Goal: Transaction & Acquisition: Purchase product/service

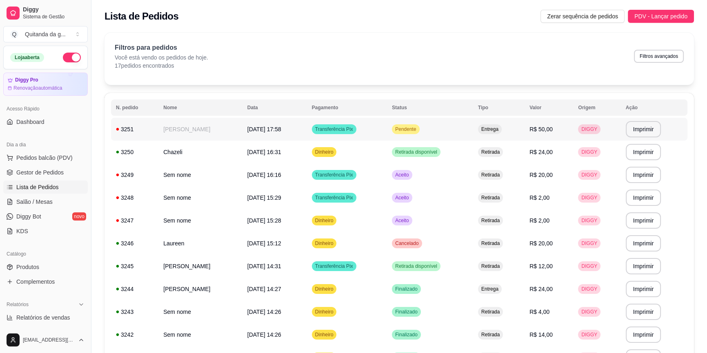
click at [294, 130] on td "[DATE] 17:58" at bounding box center [274, 129] width 64 height 23
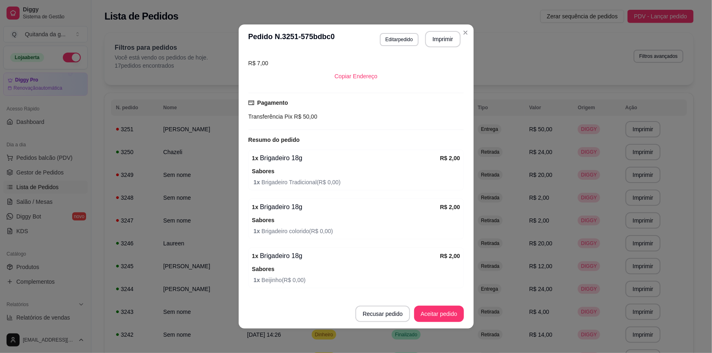
scroll to position [1, 0]
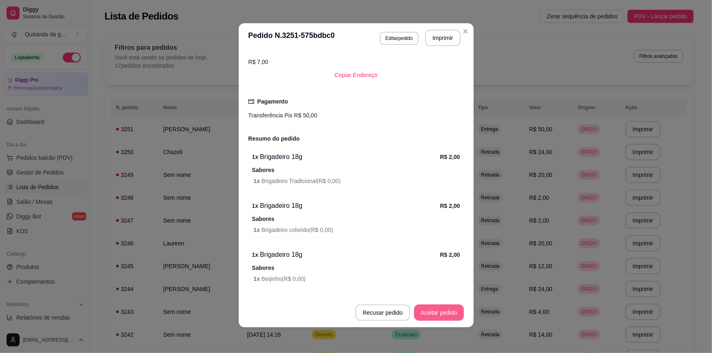
click at [449, 313] on button "Aceitar pedido" at bounding box center [439, 313] width 50 height 16
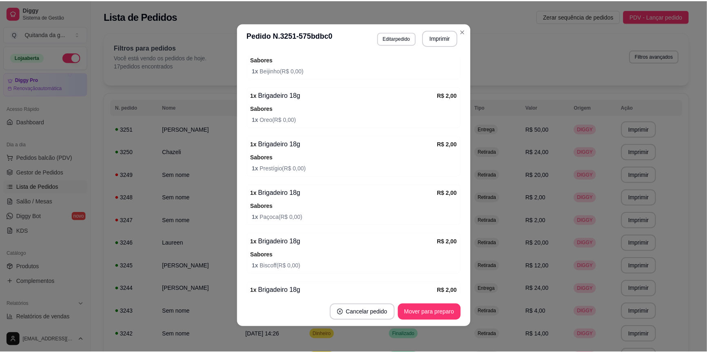
scroll to position [616, 0]
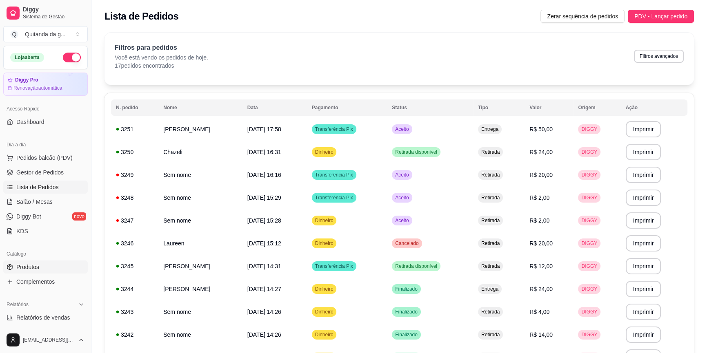
click at [44, 264] on link "Produtos" at bounding box center [45, 267] width 84 height 13
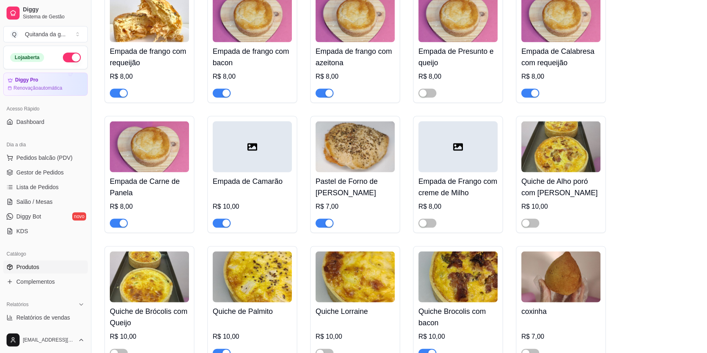
scroll to position [2188, 0]
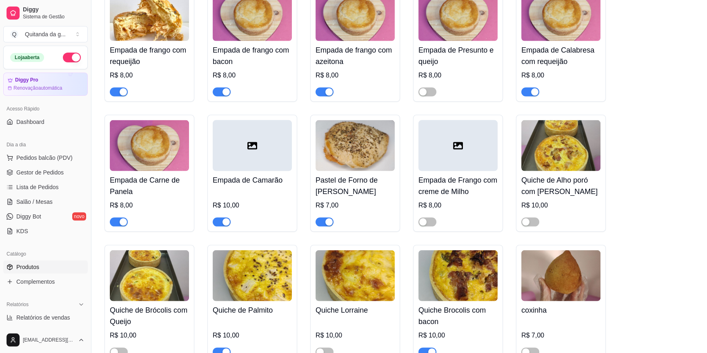
click at [320, 219] on span "button" at bounding box center [324, 222] width 18 height 9
click at [62, 189] on link "Lista de Pedidos" at bounding box center [45, 187] width 84 height 13
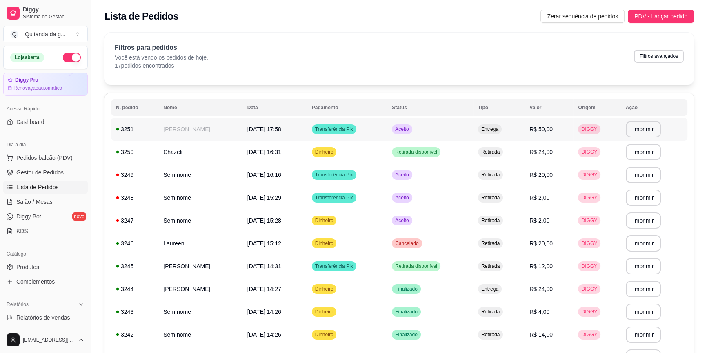
click at [260, 126] on span "[DATE] 17:58" at bounding box center [264, 129] width 34 height 7
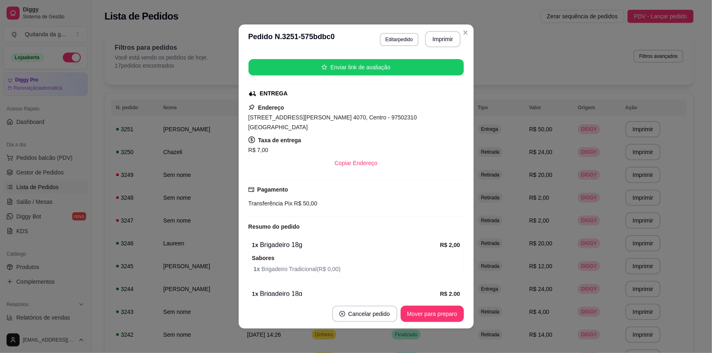
scroll to position [185, 0]
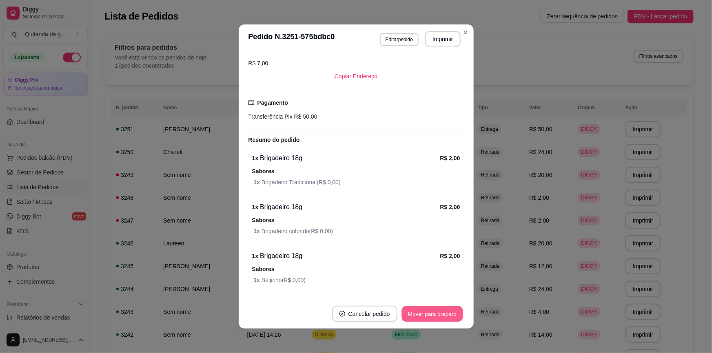
click at [437, 311] on button "Mover para preparo" at bounding box center [432, 314] width 61 height 16
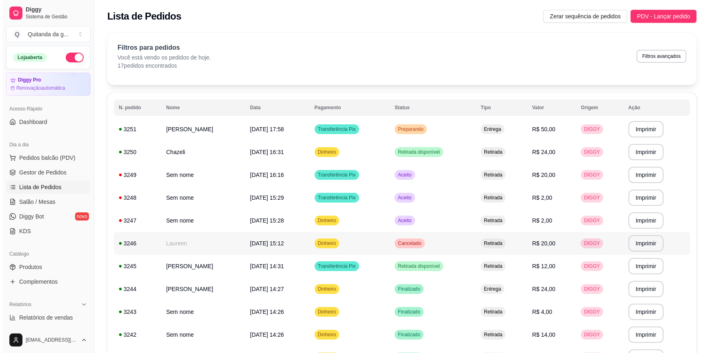
scroll to position [37, 0]
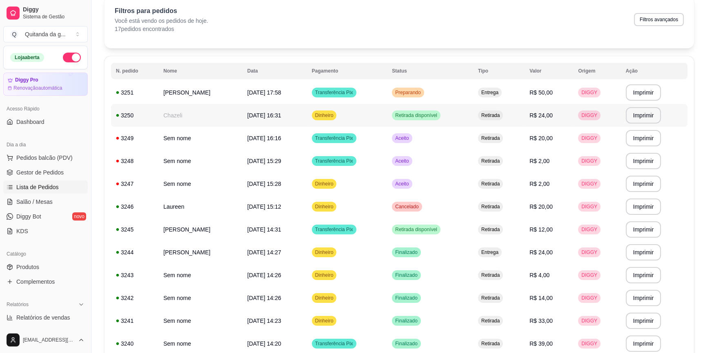
click at [406, 113] on span "Retirada disponível" at bounding box center [415, 115] width 45 height 7
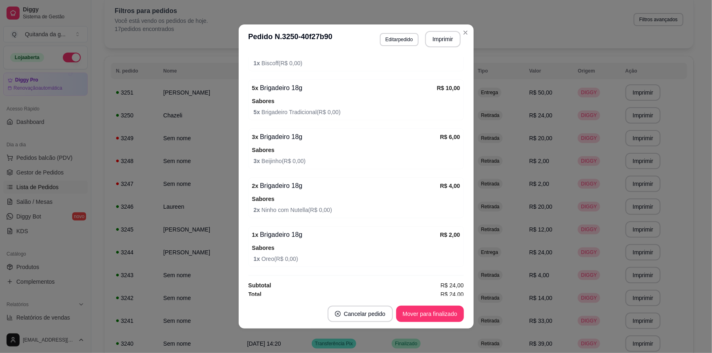
scroll to position [233, 0]
click at [424, 315] on button "Mover para finalizado" at bounding box center [430, 314] width 66 height 16
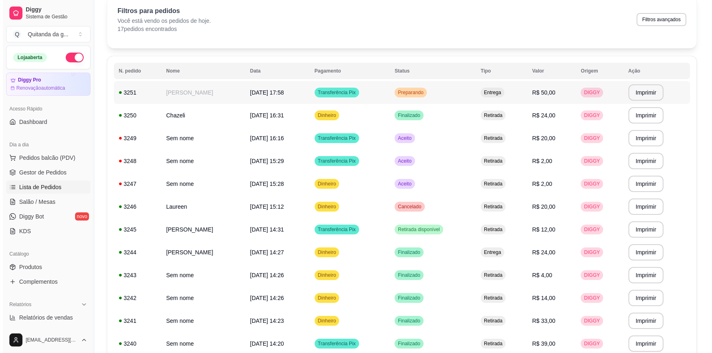
scroll to position [0, 0]
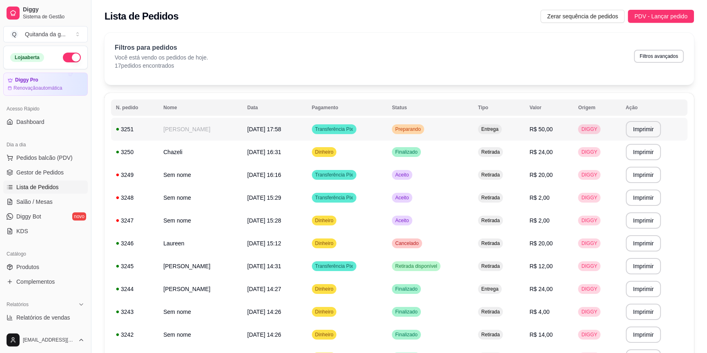
click at [405, 130] on div "Preparando" at bounding box center [408, 129] width 32 height 10
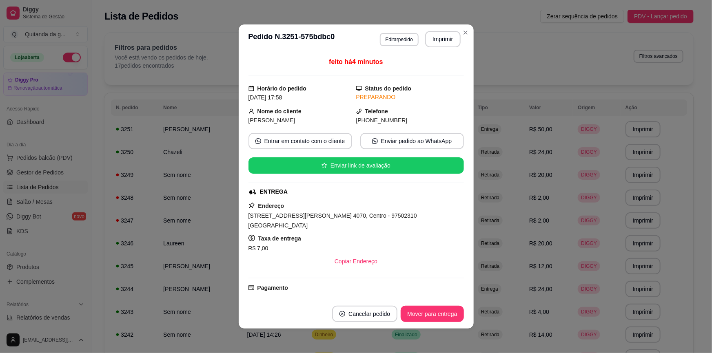
drag, startPoint x: 245, startPoint y: 214, endPoint x: 466, endPoint y: 218, distance: 220.8
click at [466, 218] on div "feito há 4 minutos Horário do pedido [DATE] 17:58 Status do pedido PREPARANDO N…" at bounding box center [356, 177] width 235 height 246
copy span "[STREET_ADDRESS][PERSON_NAME] 4070, Centro - 97502310 [GEOGRAPHIC_DATA]"
click at [333, 185] on div "feito há 4 minutos Horário do pedido [DATE] 17:58 Status do pedido PREPARANDO N…" at bounding box center [355, 176] width 215 height 239
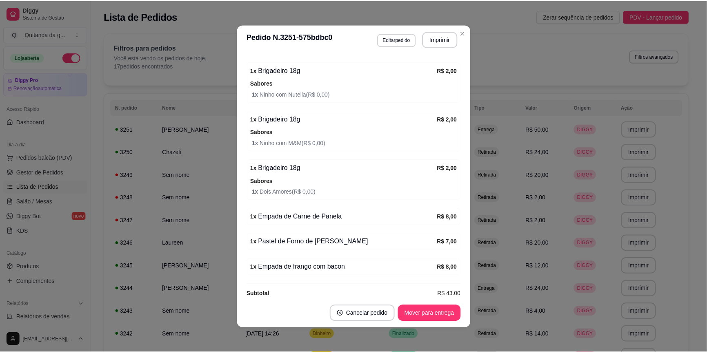
scroll to position [1, 0]
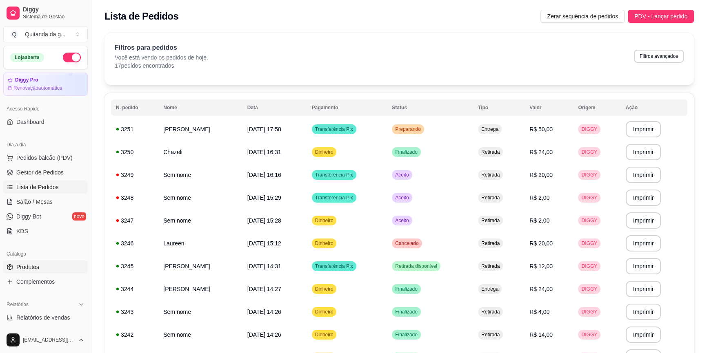
click at [47, 272] on link "Produtos" at bounding box center [45, 267] width 84 height 13
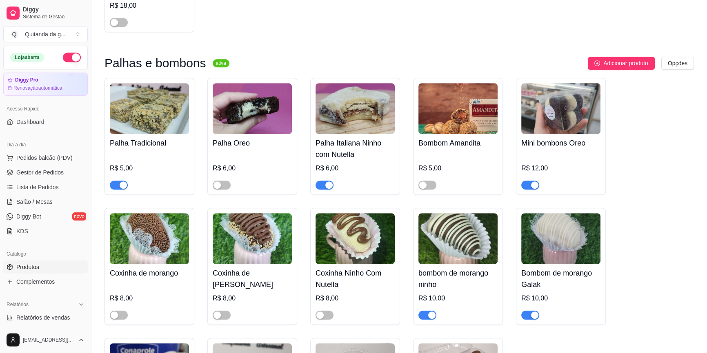
scroll to position [556, 0]
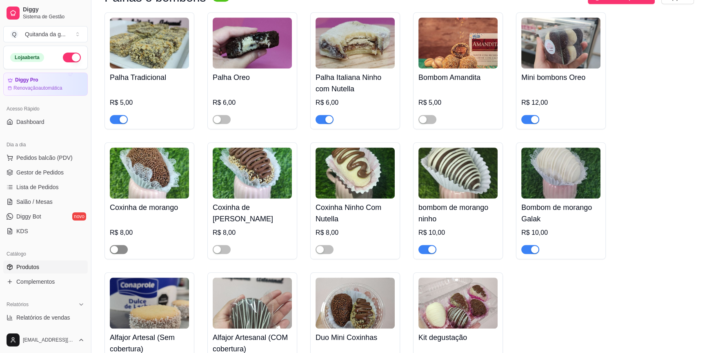
click at [118, 245] on span "button" at bounding box center [119, 249] width 18 height 9
click at [220, 246] on div "button" at bounding box center [216, 249] width 7 height 7
click at [328, 245] on span "button" at bounding box center [324, 249] width 18 height 9
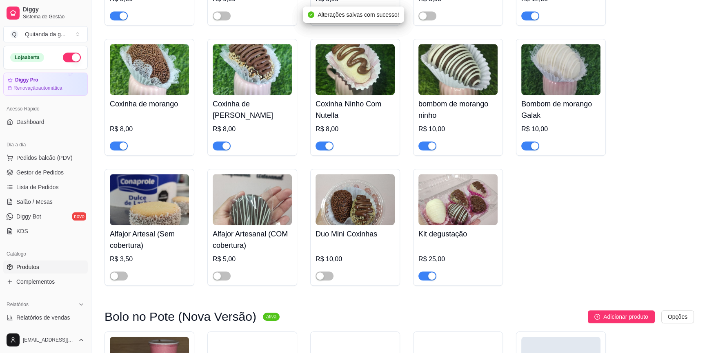
scroll to position [668, 0]
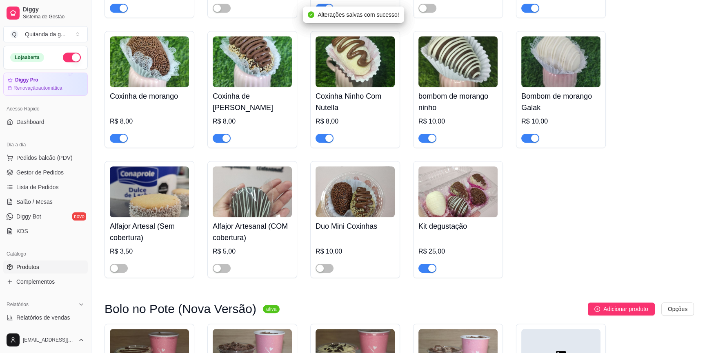
click at [428, 265] on div "button" at bounding box center [431, 268] width 7 height 7
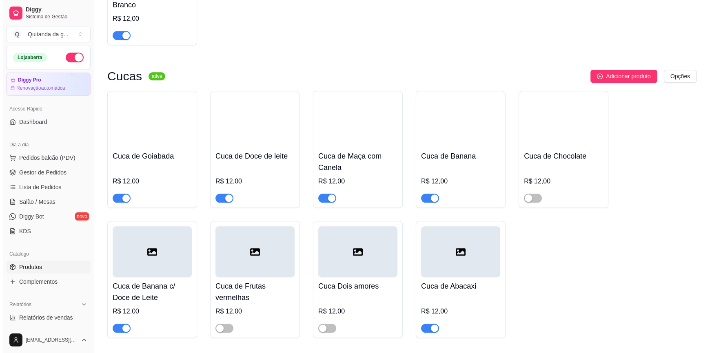
scroll to position [1224, 0]
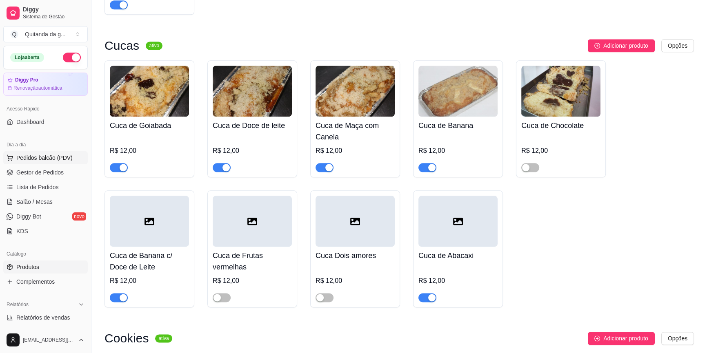
click at [59, 159] on span "Pedidos balcão (PDV)" at bounding box center [44, 158] width 56 height 8
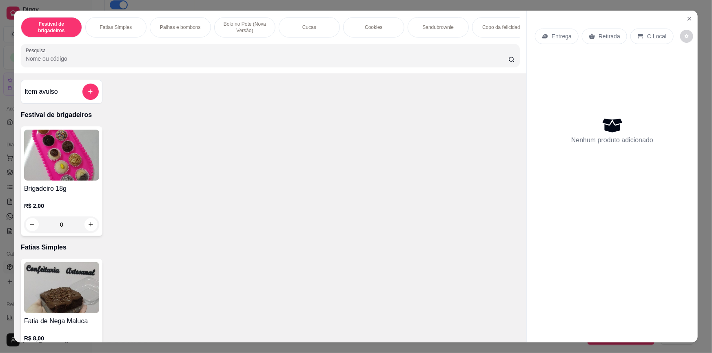
click at [88, 229] on div "0" at bounding box center [61, 225] width 75 height 16
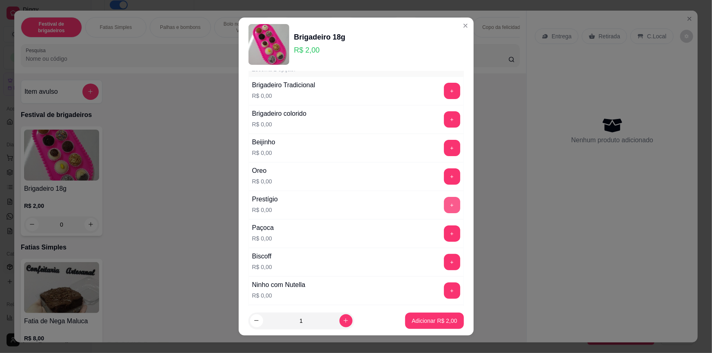
scroll to position [37, 0]
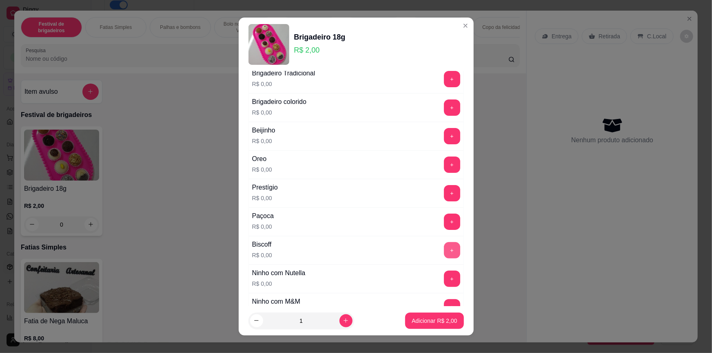
click at [444, 248] on button "+" at bounding box center [452, 250] width 16 height 16
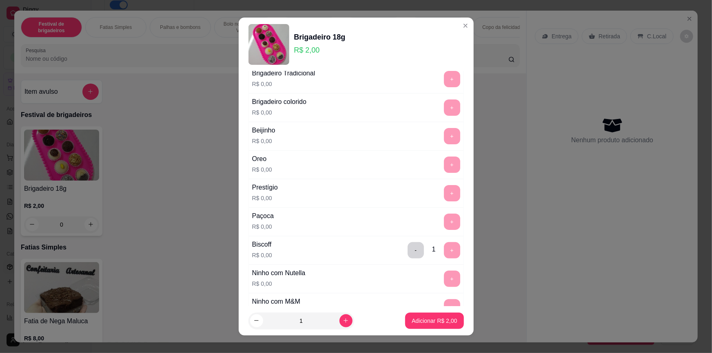
click at [438, 246] on div "- 1 +" at bounding box center [433, 250] width 59 height 16
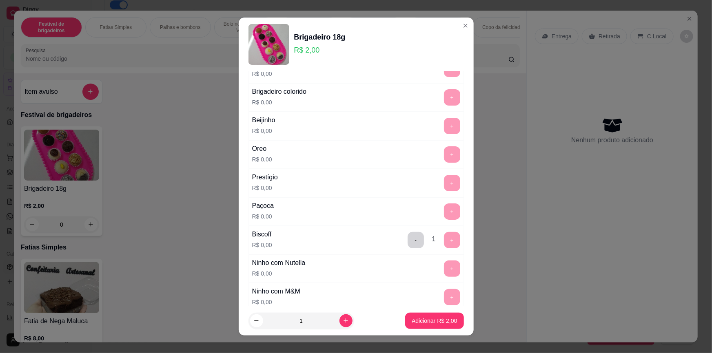
scroll to position [74, 0]
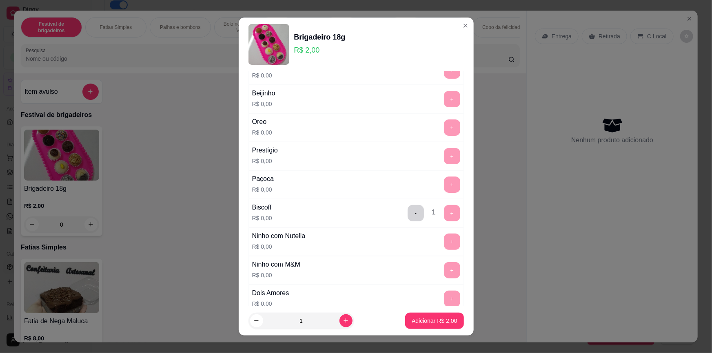
click at [439, 215] on div "- 1 +" at bounding box center [433, 213] width 59 height 16
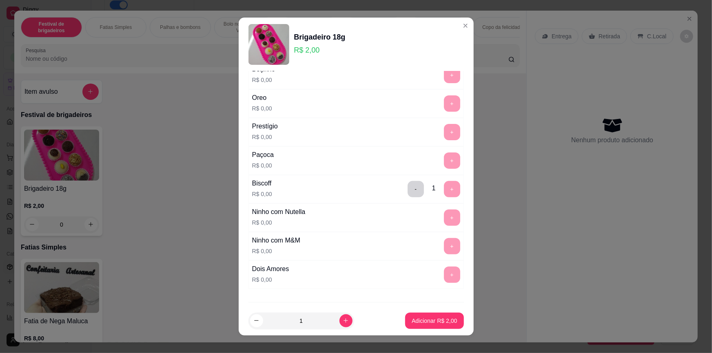
scroll to position [111, 0]
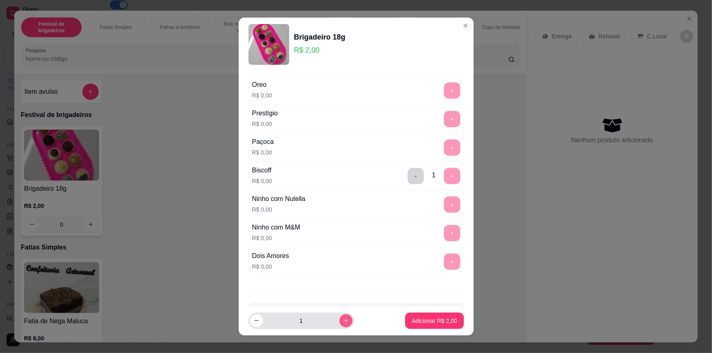
click at [339, 325] on button "increase-product-quantity" at bounding box center [345, 321] width 13 height 13
type input "2"
click at [419, 321] on p "Adicionar R$ 4,00" at bounding box center [435, 321] width 44 height 8
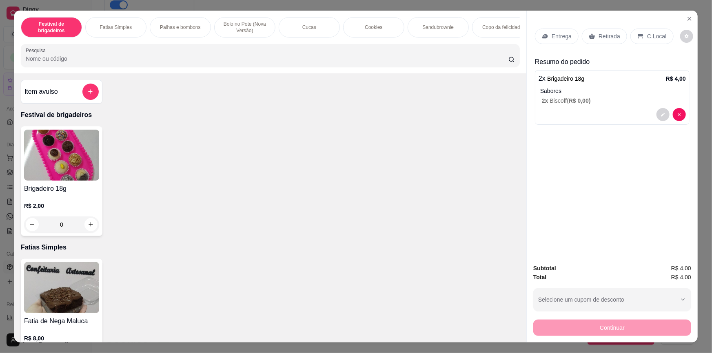
click at [89, 230] on div "0" at bounding box center [61, 225] width 75 height 16
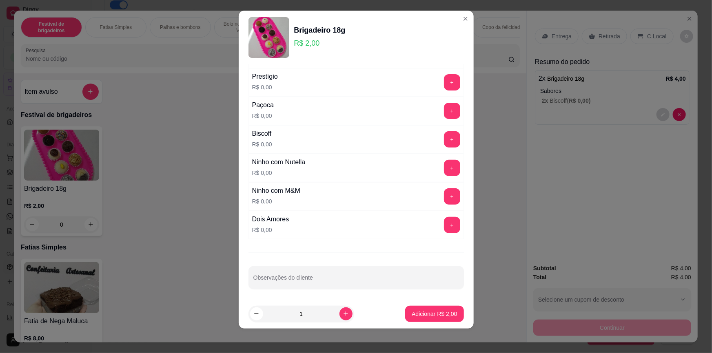
scroll to position [8, 0]
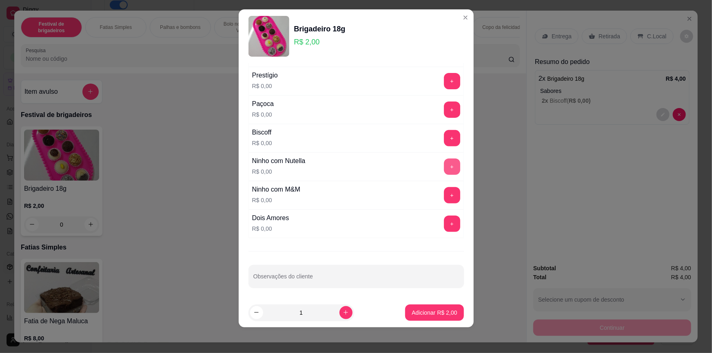
click at [444, 168] on button "+" at bounding box center [452, 167] width 16 height 16
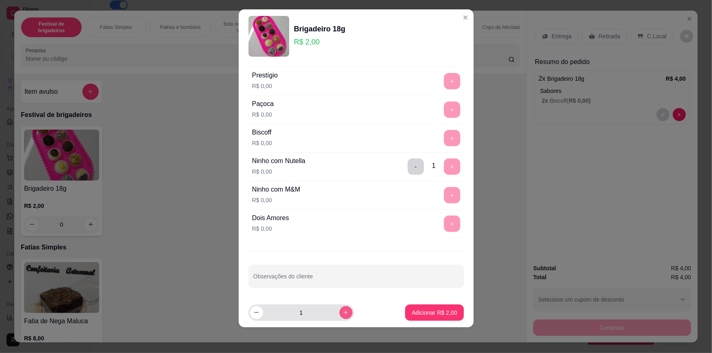
click at [343, 314] on icon "increase-product-quantity" at bounding box center [346, 313] width 6 height 6
type input "2"
click at [433, 309] on p "Adicionar R$ 4,00" at bounding box center [435, 313] width 44 height 8
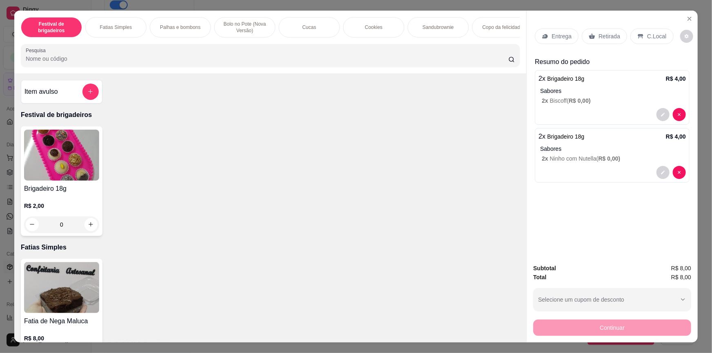
click at [84, 230] on div "0" at bounding box center [61, 225] width 75 height 16
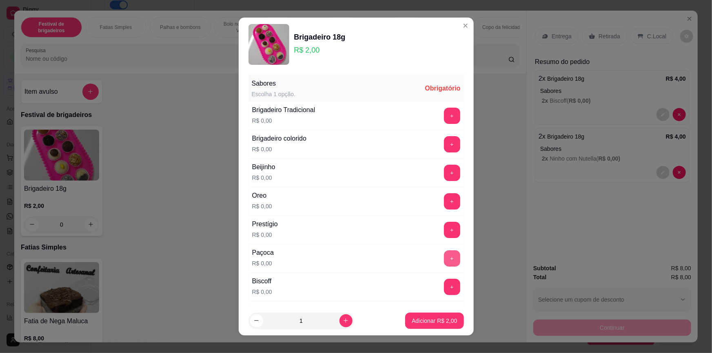
click at [444, 261] on button "+" at bounding box center [452, 259] width 16 height 16
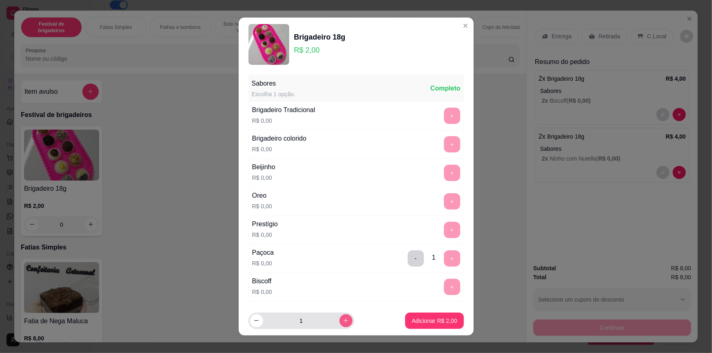
click at [343, 320] on icon "increase-product-quantity" at bounding box center [346, 321] width 6 height 6
type input "2"
click at [406, 317] on button "Adicionar R$ 4,00" at bounding box center [434, 321] width 58 height 16
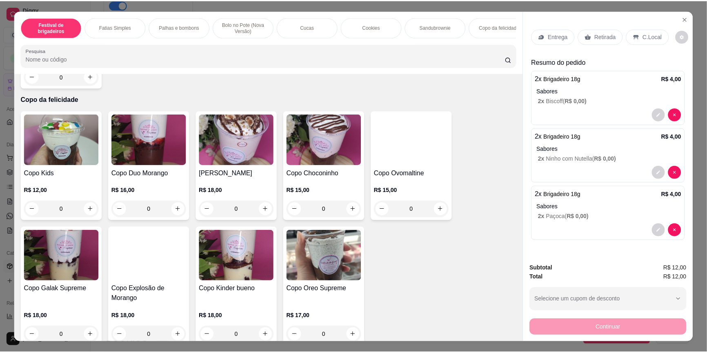
scroll to position [1372, 0]
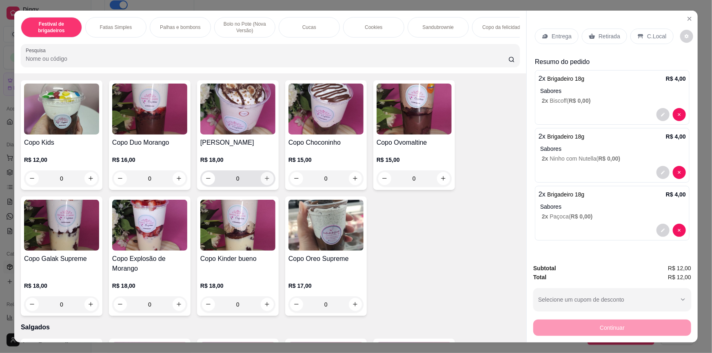
click at [268, 185] on button "increase-product-quantity" at bounding box center [267, 178] width 13 height 13
type input "1"
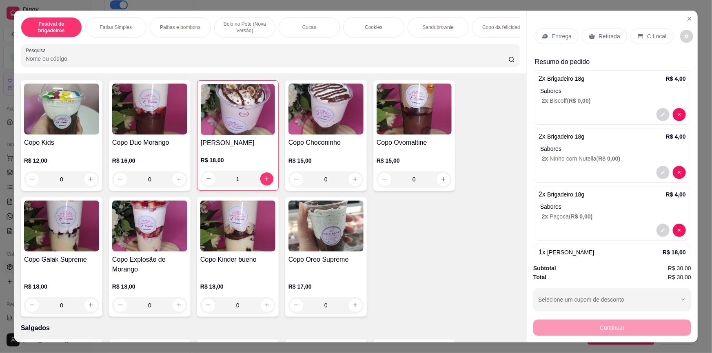
click at [603, 42] on div "Retirada" at bounding box center [604, 37] width 45 height 16
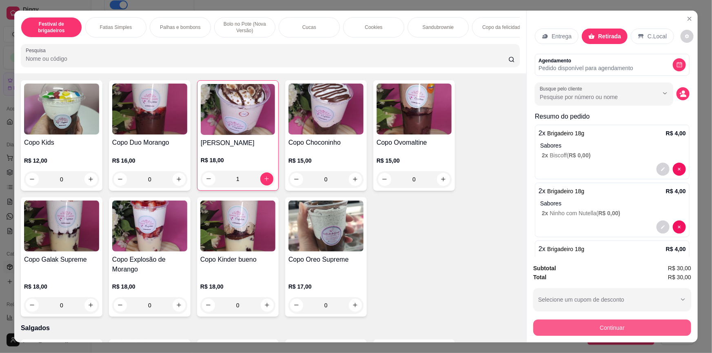
click at [619, 331] on button "Continuar" at bounding box center [612, 328] width 158 height 16
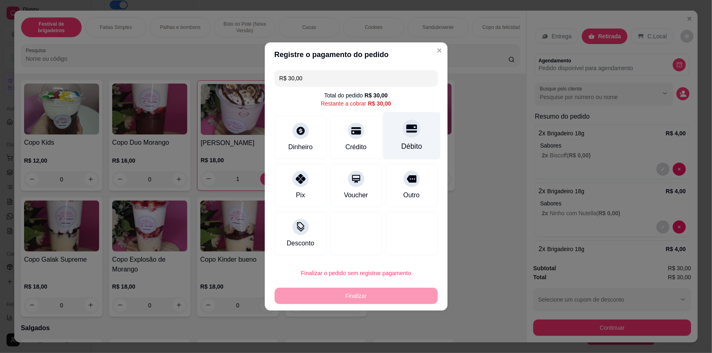
click at [406, 138] on div at bounding box center [412, 129] width 18 height 18
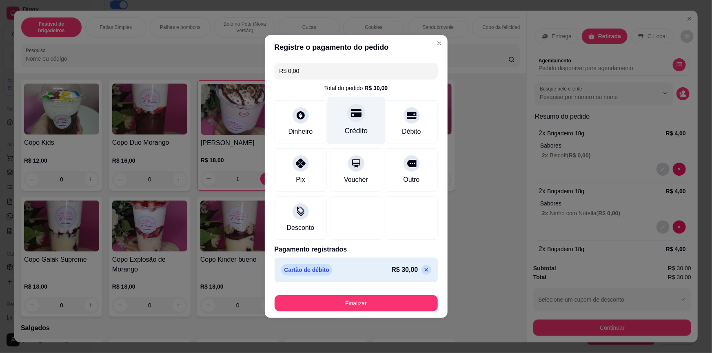
click at [355, 120] on div at bounding box center [356, 113] width 18 height 18
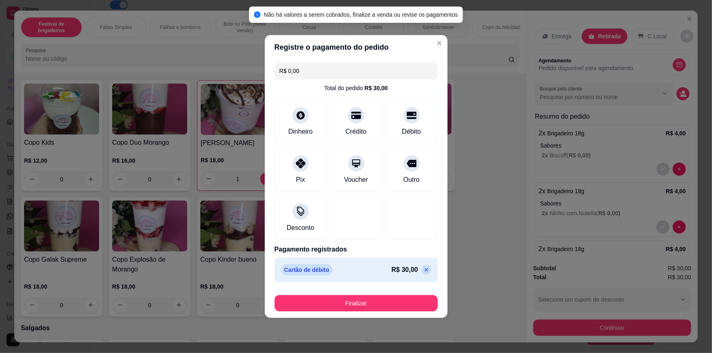
click at [424, 271] on icon at bounding box center [426, 270] width 4 height 4
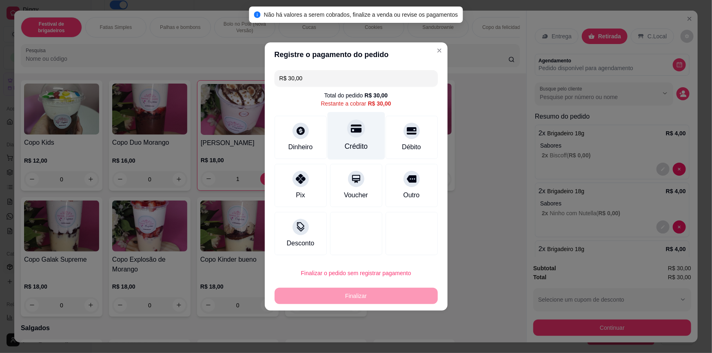
click at [364, 127] on div "Crédito" at bounding box center [356, 136] width 58 height 48
type input "R$ 0,00"
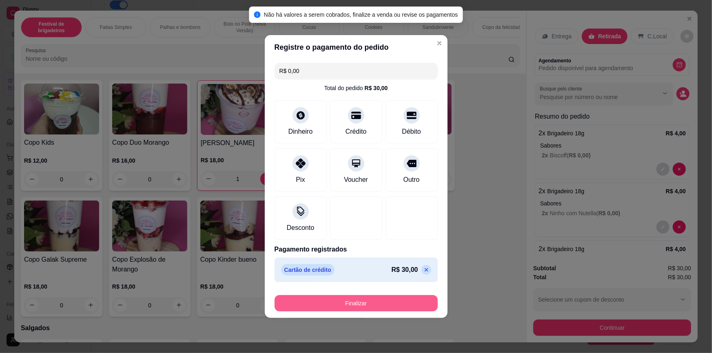
click at [383, 301] on button "Finalizar" at bounding box center [356, 303] width 163 height 16
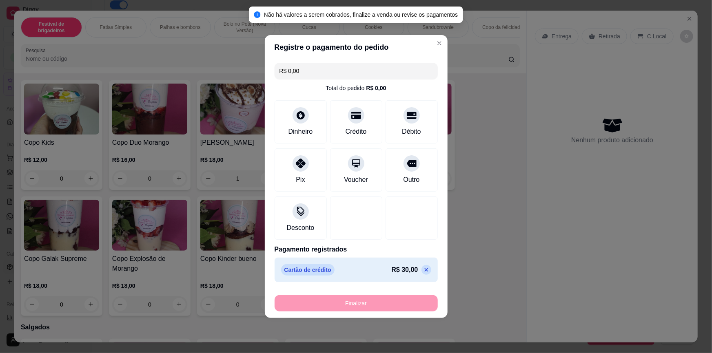
type input "0"
type input "-R$ 30,00"
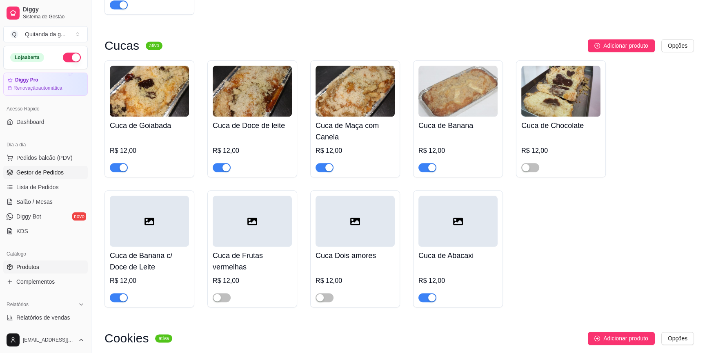
click at [46, 176] on span "Gestor de Pedidos" at bounding box center [39, 173] width 47 height 8
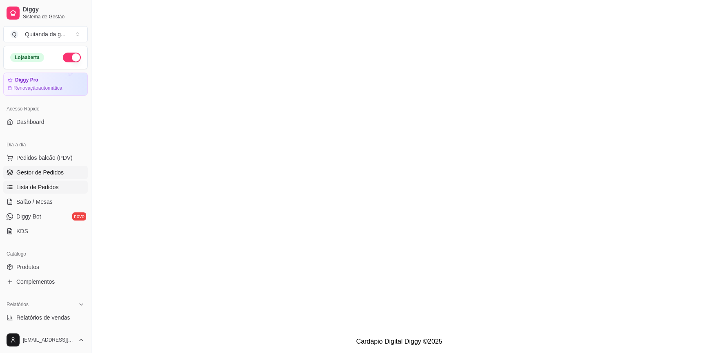
click at [50, 190] on span "Lista de Pedidos" at bounding box center [37, 187] width 42 height 8
click at [49, 189] on span "Lista de Pedidos" at bounding box center [37, 187] width 42 height 8
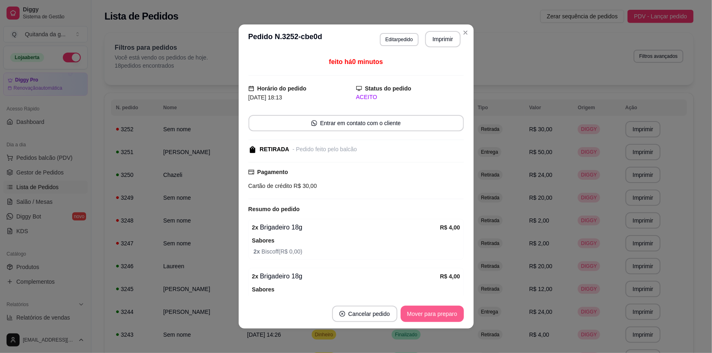
click at [441, 312] on button "Mover para preparo" at bounding box center [432, 314] width 63 height 16
click at [438, 313] on button "Mover para retirada disponível" at bounding box center [418, 314] width 90 height 16
click at [438, 315] on button "Mover para finalizado" at bounding box center [430, 314] width 68 height 16
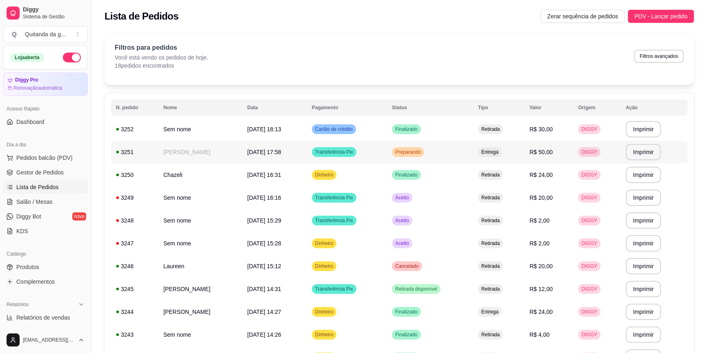
click at [490, 155] on div "Entrega" at bounding box center [490, 152] width 24 height 10
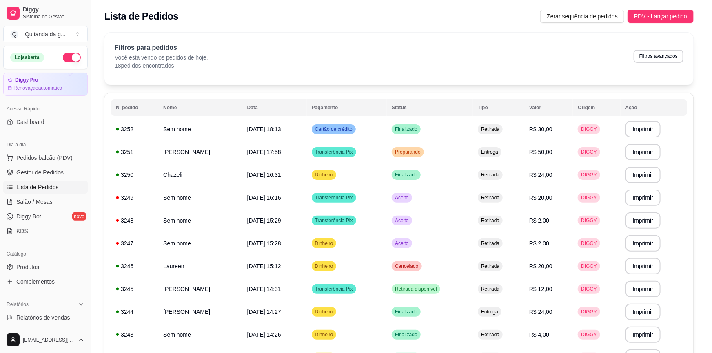
click at [420, 318] on button "Mover para entrega" at bounding box center [432, 314] width 63 height 16
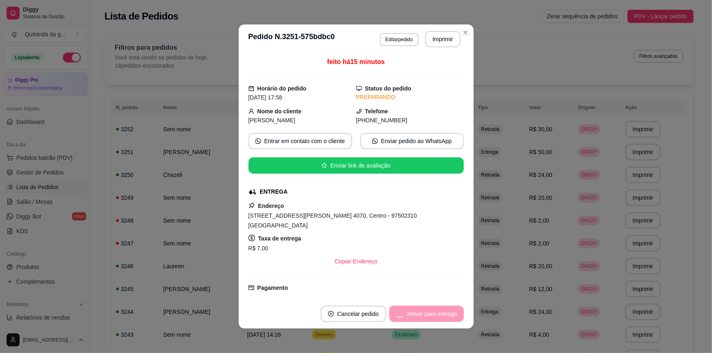
click at [420, 318] on div "Mover para entrega" at bounding box center [426, 314] width 74 height 16
click at [424, 318] on button "Mover para finalizado" at bounding box center [430, 314] width 68 height 16
click at [431, 317] on div "Mover para finalizado" at bounding box center [424, 314] width 79 height 16
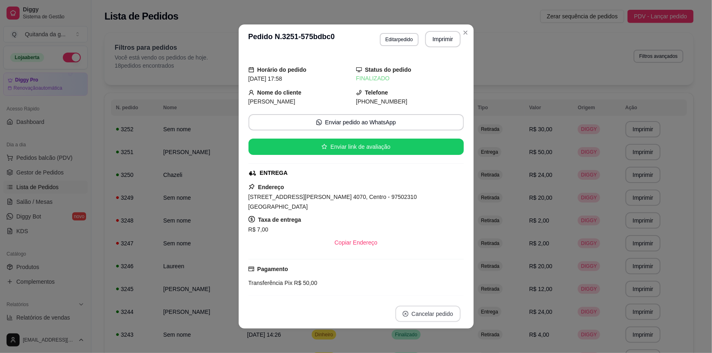
click at [438, 315] on button "Cancelar pedido" at bounding box center [427, 314] width 65 height 16
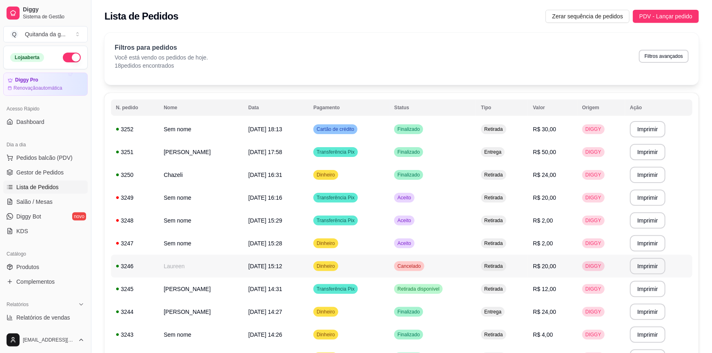
click at [500, 271] on div "Retirada" at bounding box center [493, 267] width 25 height 10
click at [435, 207] on td "Aceito" at bounding box center [430, 197] width 86 height 23
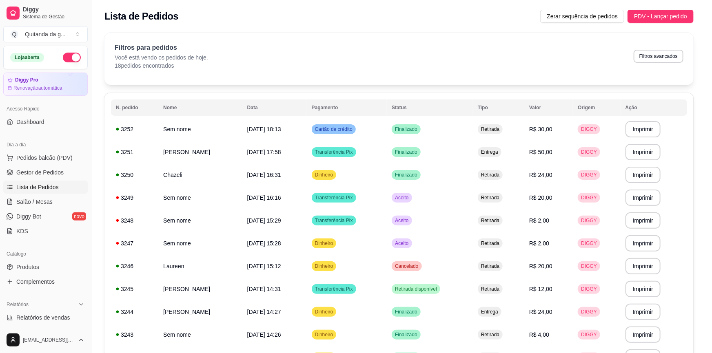
click at [431, 311] on button "Mover para preparo" at bounding box center [432, 314] width 63 height 16
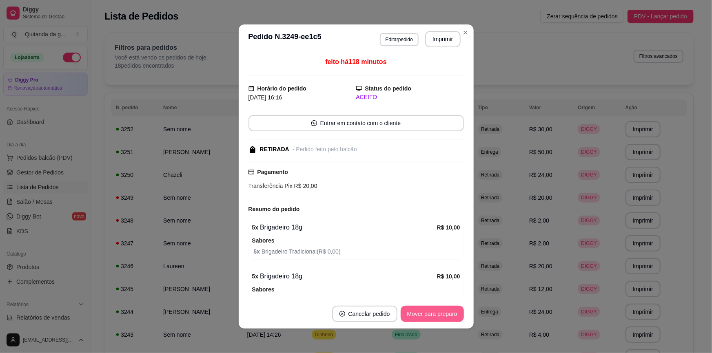
click at [431, 311] on div "Mover para preparo" at bounding box center [432, 314] width 63 height 16
click at [431, 311] on div "Mover para preparo" at bounding box center [426, 314] width 75 height 16
click at [430, 315] on div "Mover para preparo" at bounding box center [426, 314] width 75 height 16
click at [430, 316] on button "Mover para preparo" at bounding box center [426, 314] width 75 height 16
click at [430, 316] on div "Mover para preparo" at bounding box center [426, 314] width 75 height 16
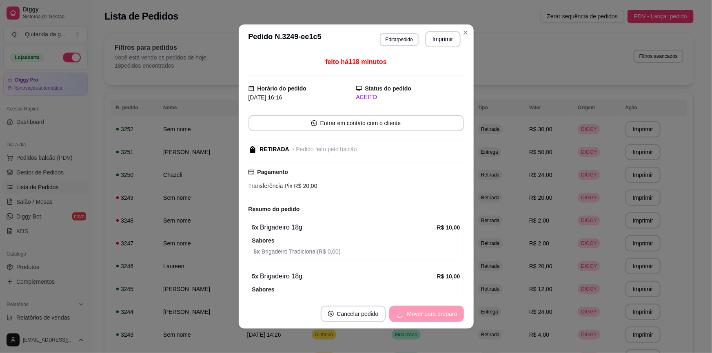
click at [430, 316] on div "Mover para preparo" at bounding box center [426, 314] width 75 height 16
click at [440, 315] on button "Mover para retirada disponível" at bounding box center [418, 314] width 87 height 16
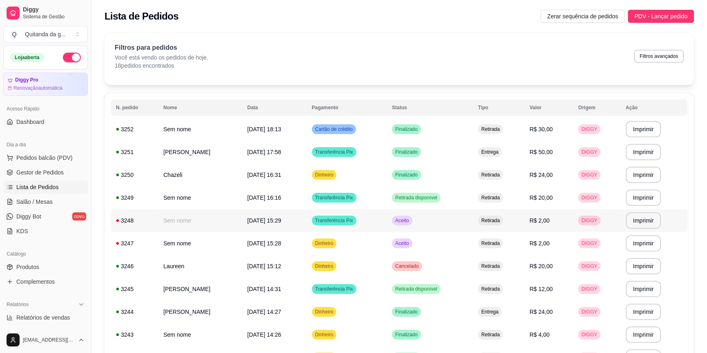
click at [473, 229] on td "Aceito" at bounding box center [430, 220] width 86 height 23
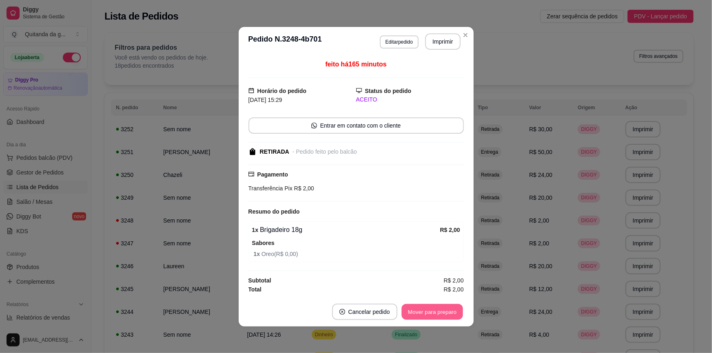
click at [457, 311] on button "Mover para preparo" at bounding box center [432, 312] width 61 height 16
click at [457, 311] on button "Mover para retirada disponível" at bounding box center [418, 312] width 87 height 16
click at [453, 313] on button "Mover para finalizado" at bounding box center [430, 312] width 68 height 16
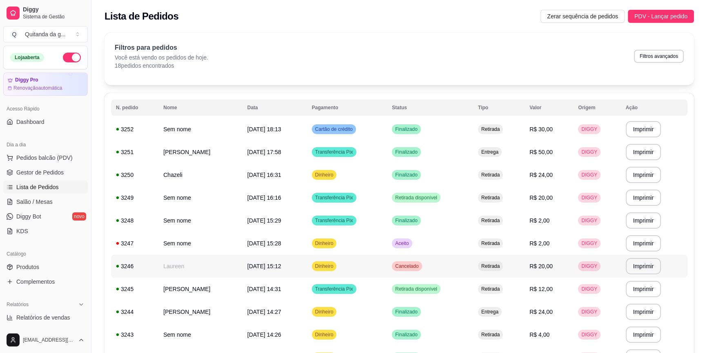
click at [468, 260] on td "Cancelado" at bounding box center [430, 266] width 86 height 23
click at [465, 242] on td "Aceito" at bounding box center [430, 243] width 86 height 23
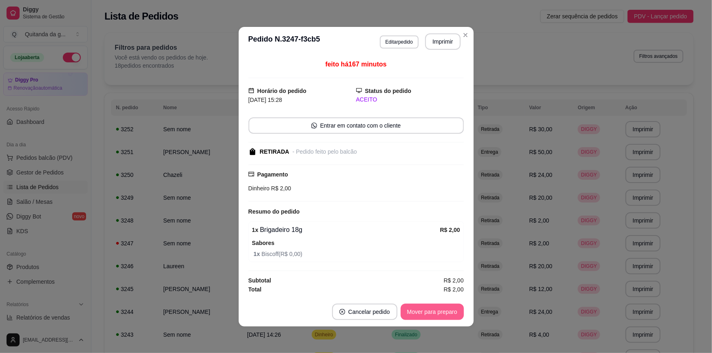
click at [441, 309] on button "Mover para preparo" at bounding box center [432, 312] width 63 height 16
click at [441, 313] on button "Mover para retirada disponível" at bounding box center [418, 312] width 90 height 16
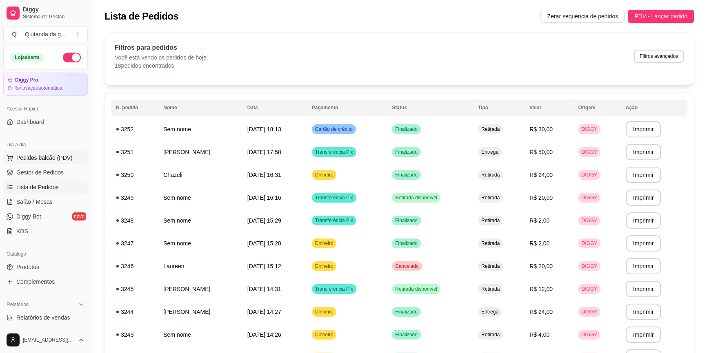
click at [45, 154] on span "Pedidos balcão (PDV)" at bounding box center [44, 158] width 56 height 8
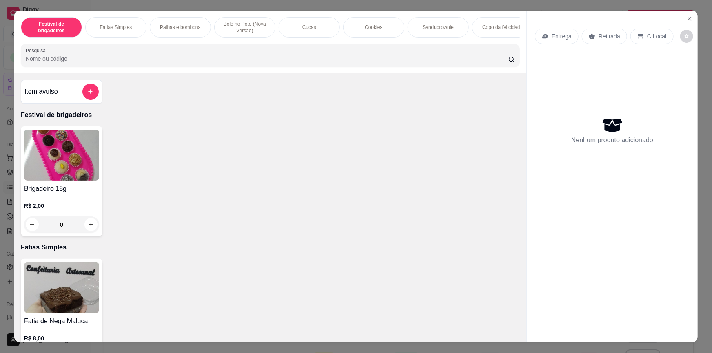
click at [85, 222] on div "0" at bounding box center [61, 225] width 75 height 16
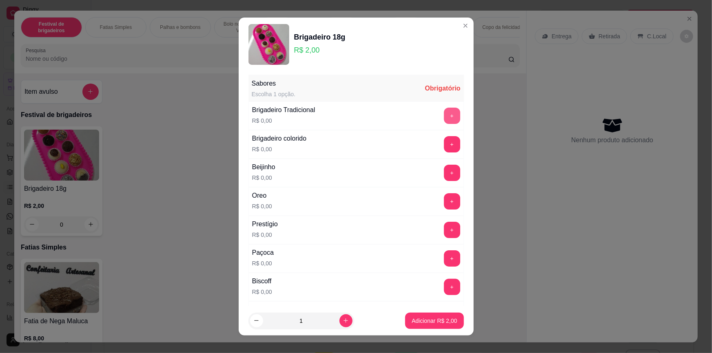
click at [444, 113] on button "+" at bounding box center [452, 116] width 16 height 16
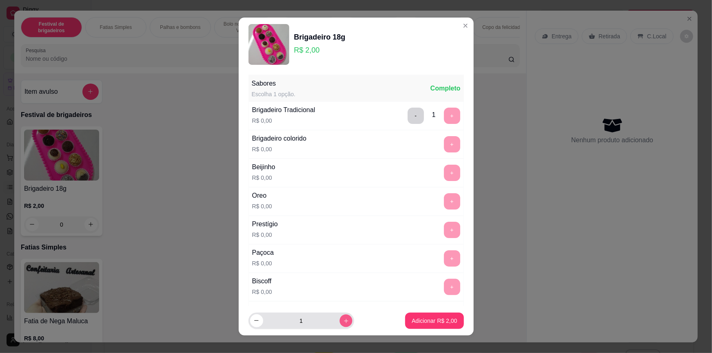
click at [343, 320] on icon "increase-product-quantity" at bounding box center [346, 321] width 6 height 6
type input "4"
click at [412, 319] on p "Adicionar R$ 8,00" at bounding box center [434, 321] width 45 height 8
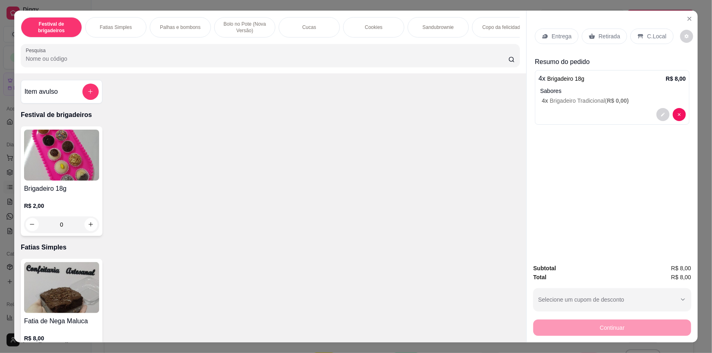
click at [605, 35] on p "Retirada" at bounding box center [610, 36] width 22 height 8
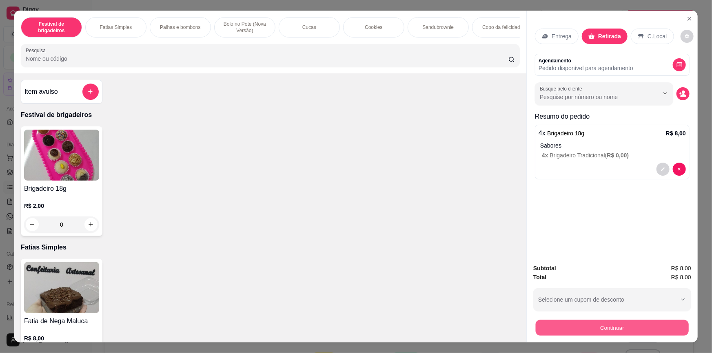
click at [545, 326] on button "Continuar" at bounding box center [612, 328] width 153 height 16
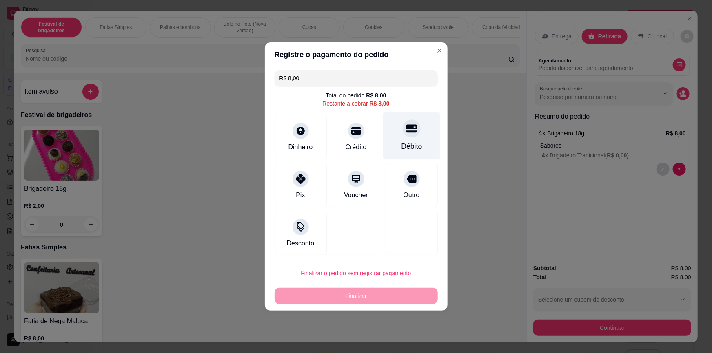
click at [405, 136] on div at bounding box center [412, 129] width 18 height 18
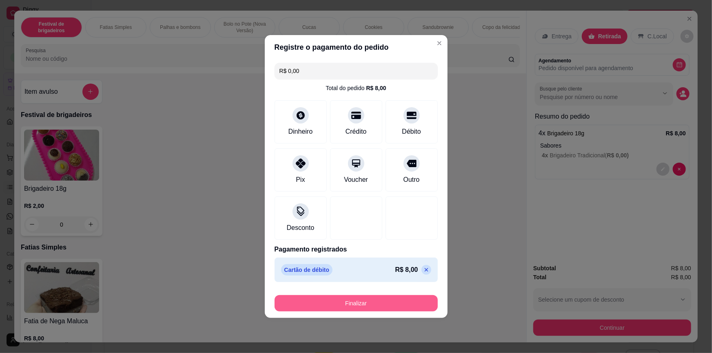
click at [403, 303] on button "Finalizar" at bounding box center [356, 303] width 163 height 16
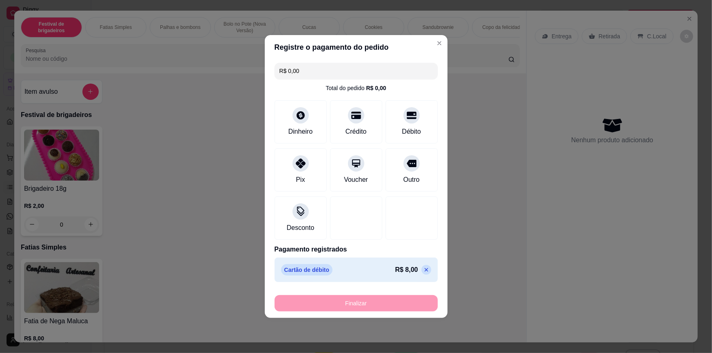
type input "-R$ 8,00"
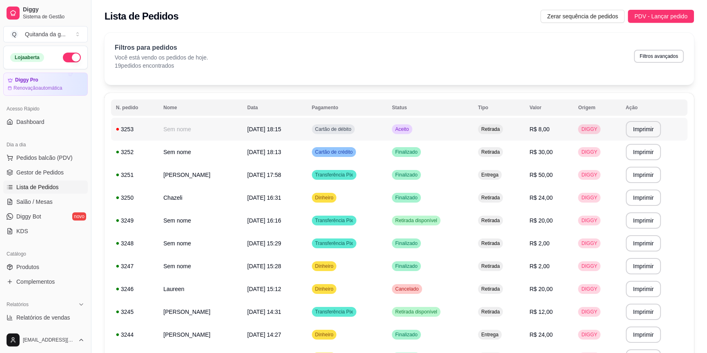
click at [473, 122] on td "Aceito" at bounding box center [430, 129] width 86 height 23
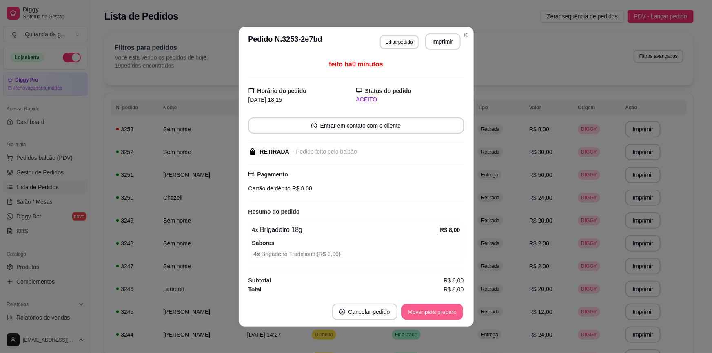
click at [439, 312] on button "Mover para preparo" at bounding box center [432, 312] width 61 height 16
click at [439, 311] on button "Mover para retirada disponível" at bounding box center [418, 312] width 90 height 16
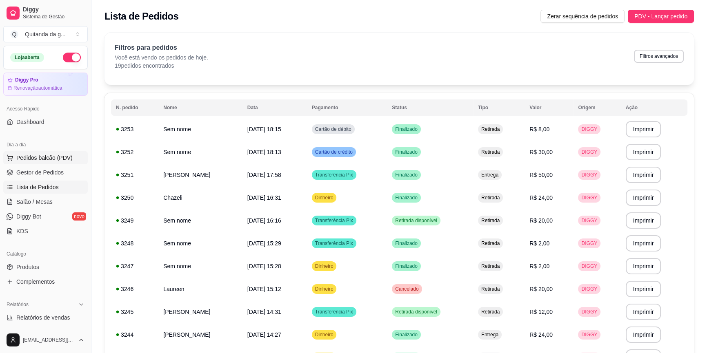
click at [67, 154] on span "Pedidos balcão (PDV)" at bounding box center [44, 158] width 56 height 8
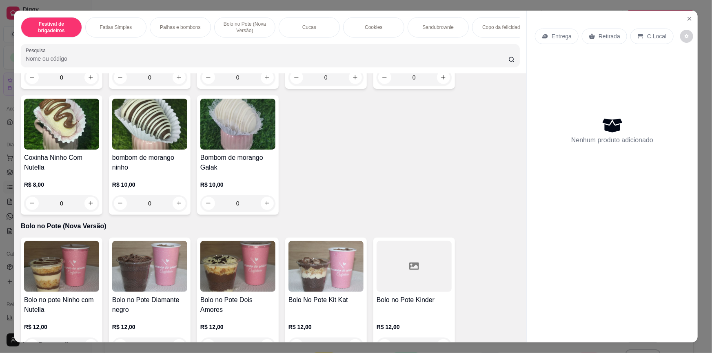
scroll to position [445, 0]
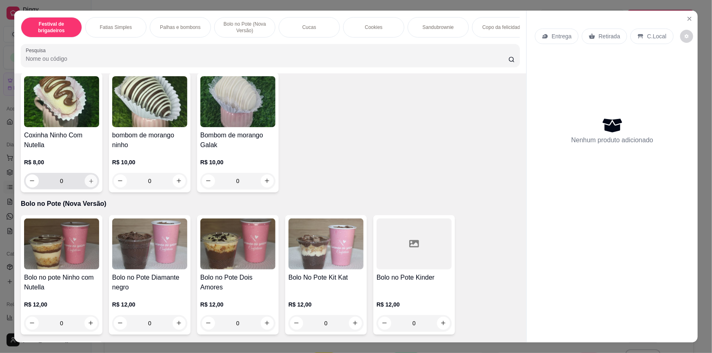
click at [91, 186] on button "increase-product-quantity" at bounding box center [90, 181] width 13 height 13
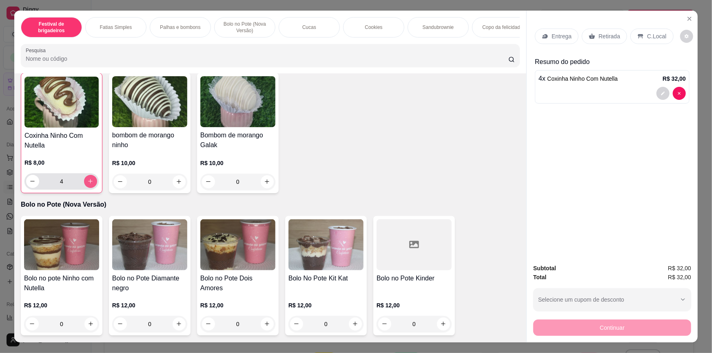
type input "4"
click at [613, 31] on div "Retirada" at bounding box center [604, 37] width 45 height 16
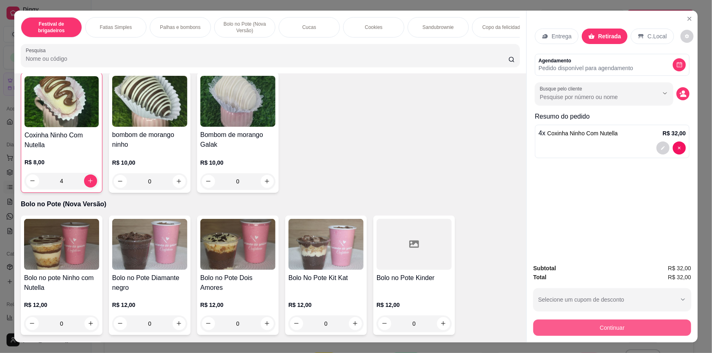
click at [624, 324] on button "Continuar" at bounding box center [612, 328] width 158 height 16
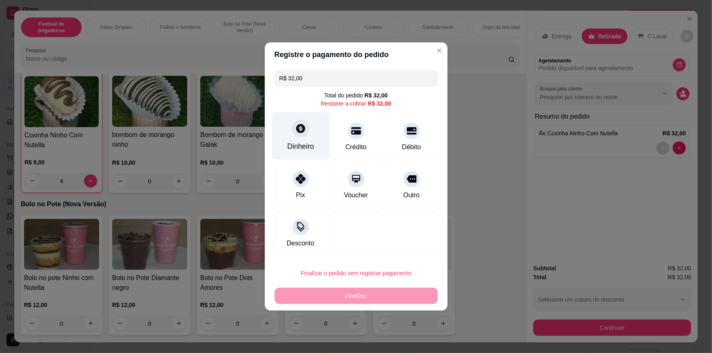
click at [309, 138] on div "Dinheiro" at bounding box center [301, 136] width 58 height 48
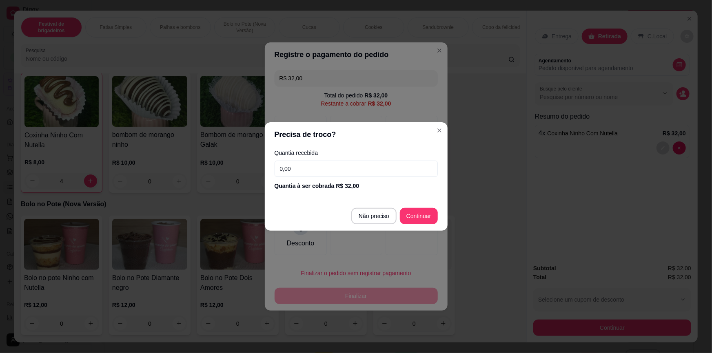
click at [343, 167] on input "0,00" at bounding box center [356, 169] width 163 height 16
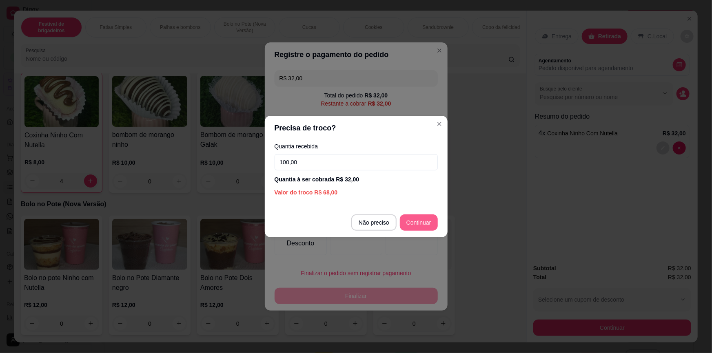
type input "100,00"
type input "R$ 0,00"
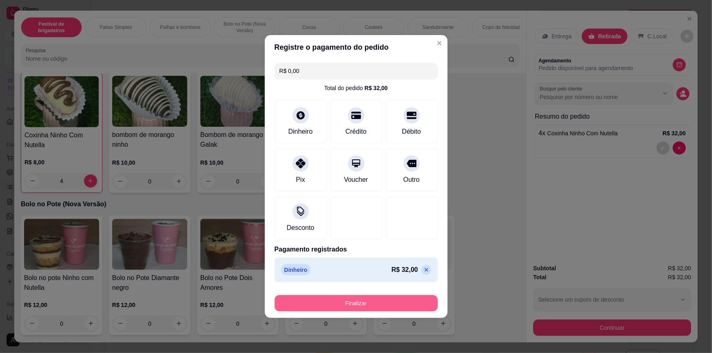
click at [397, 309] on button "Finalizar" at bounding box center [356, 303] width 163 height 16
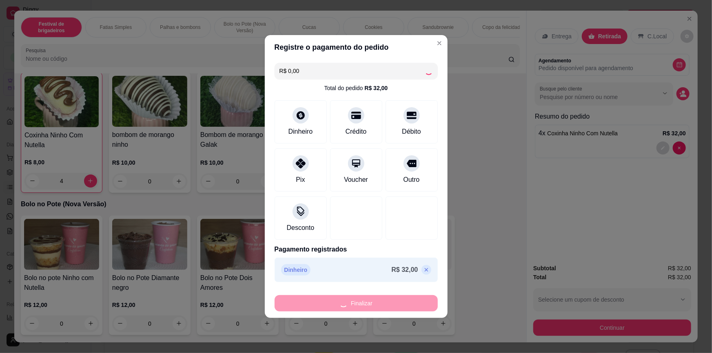
type input "0"
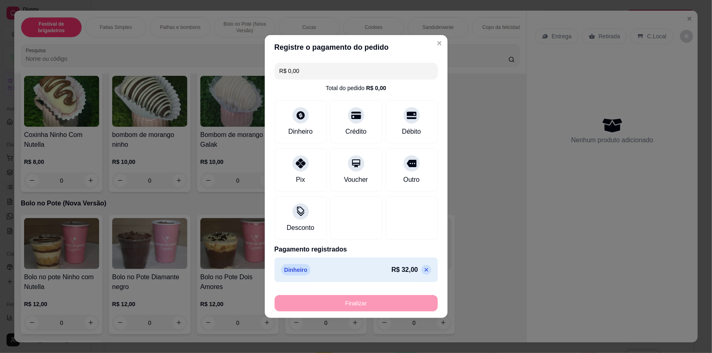
type input "-R$ 32,00"
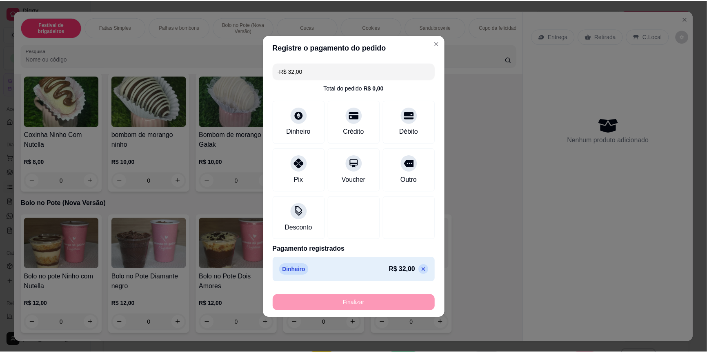
scroll to position [445, 0]
